Goal: Task Accomplishment & Management: Manage account settings

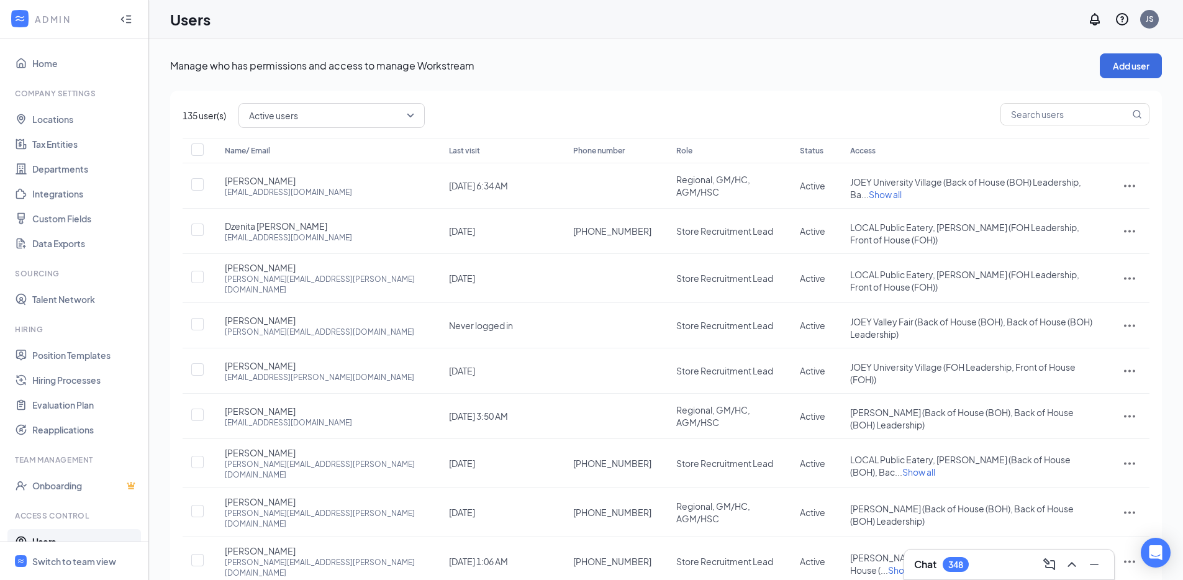
click at [1039, 127] on span at bounding box center [1074, 115] width 149 height 25
click at [1046, 114] on input "text" at bounding box center [1065, 114] width 129 height 21
type input "Kal"
checkbox input "true"
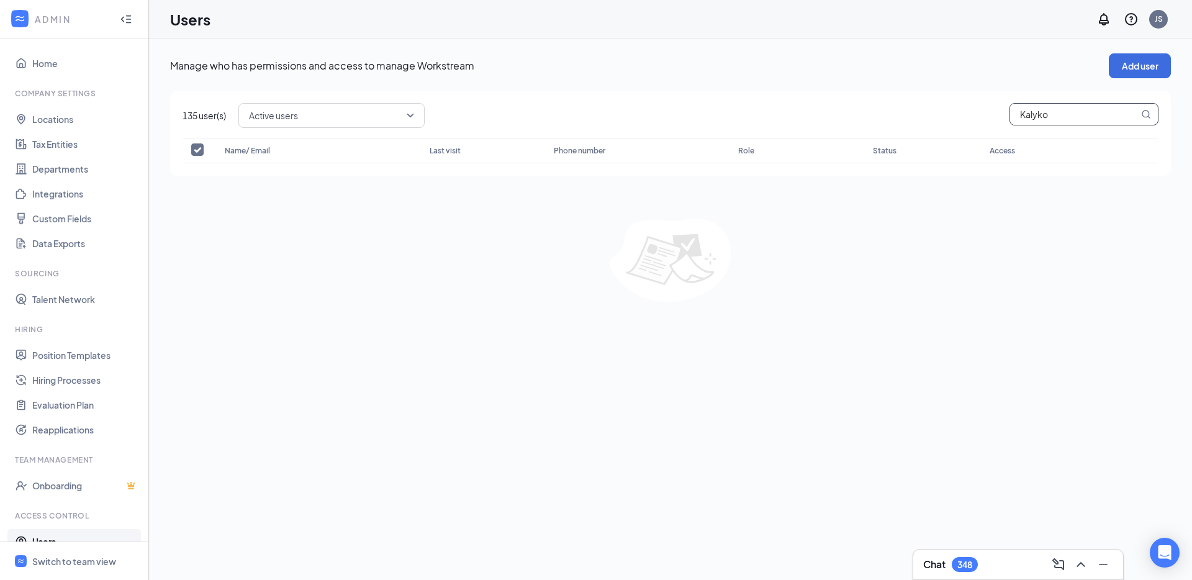
type input "Kalyko"
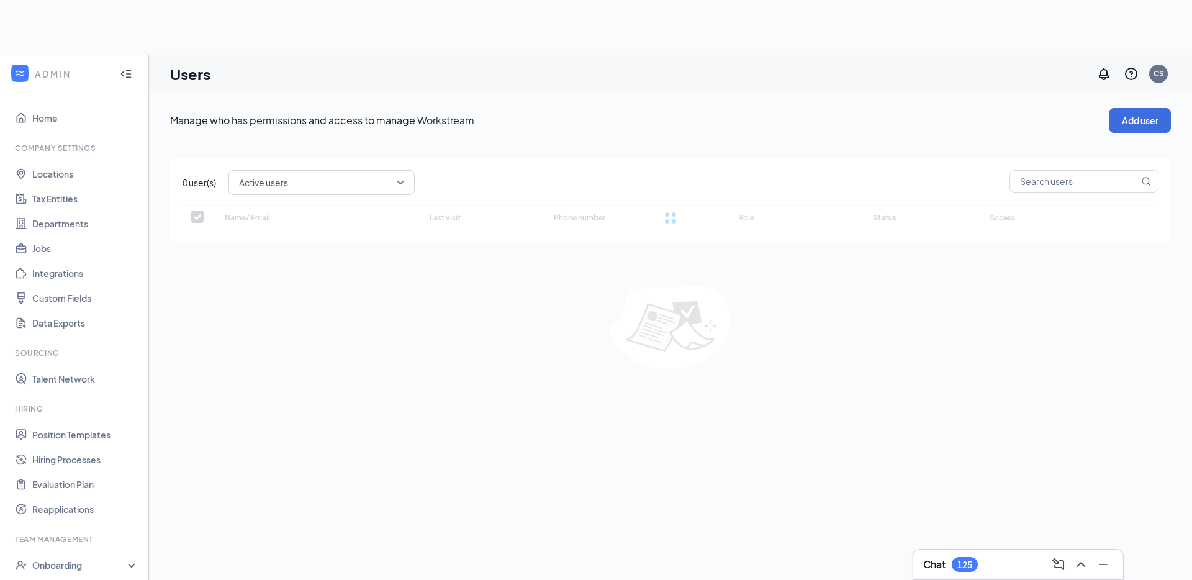
checkbox input "false"
